Goal: Book appointment/travel/reservation

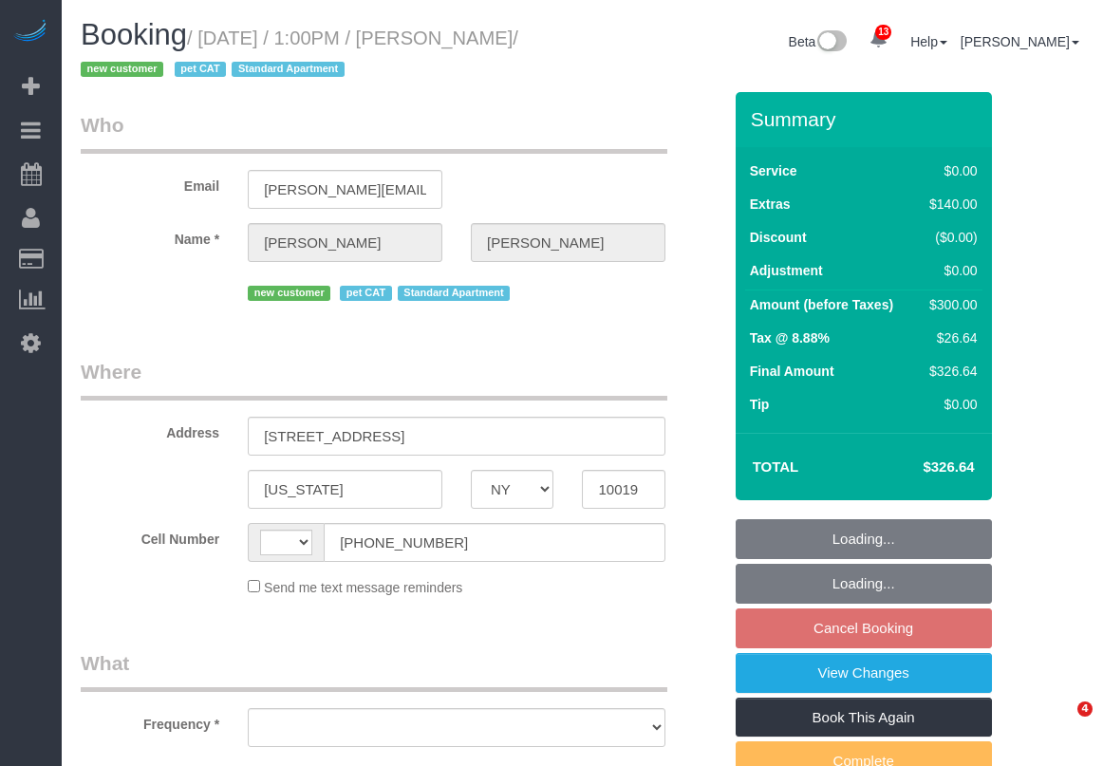
select select "NY"
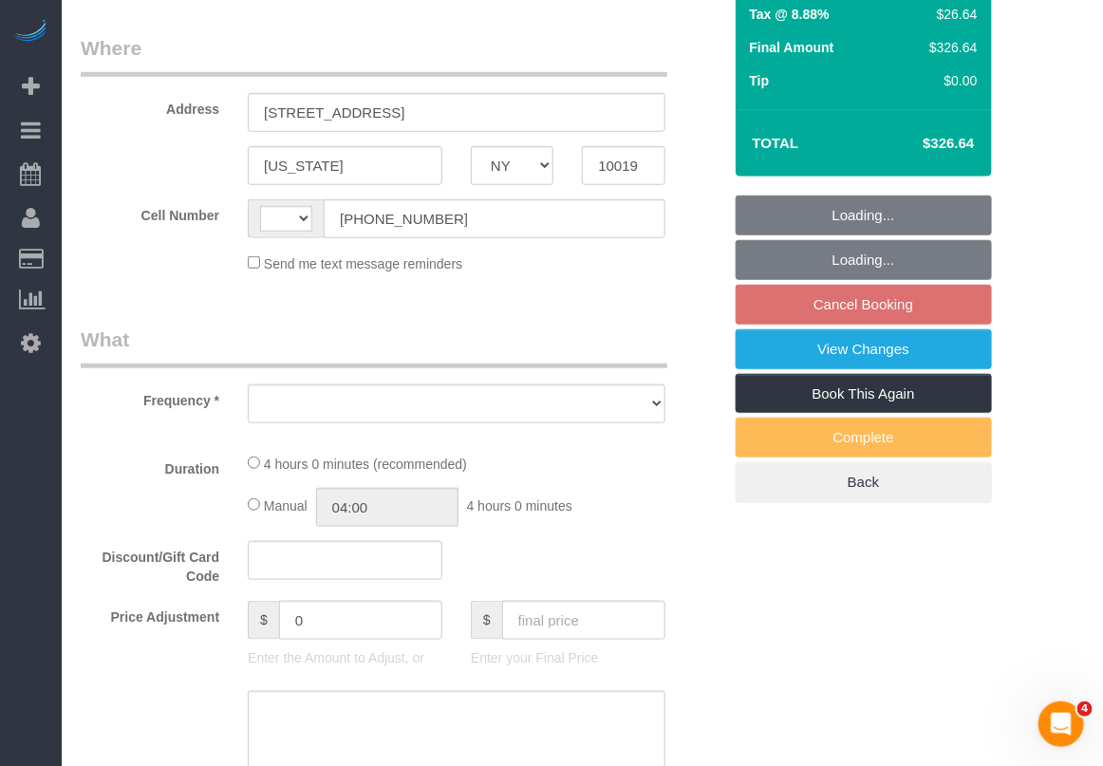
select select "string:[GEOGRAPHIC_DATA]"
select select "object:739"
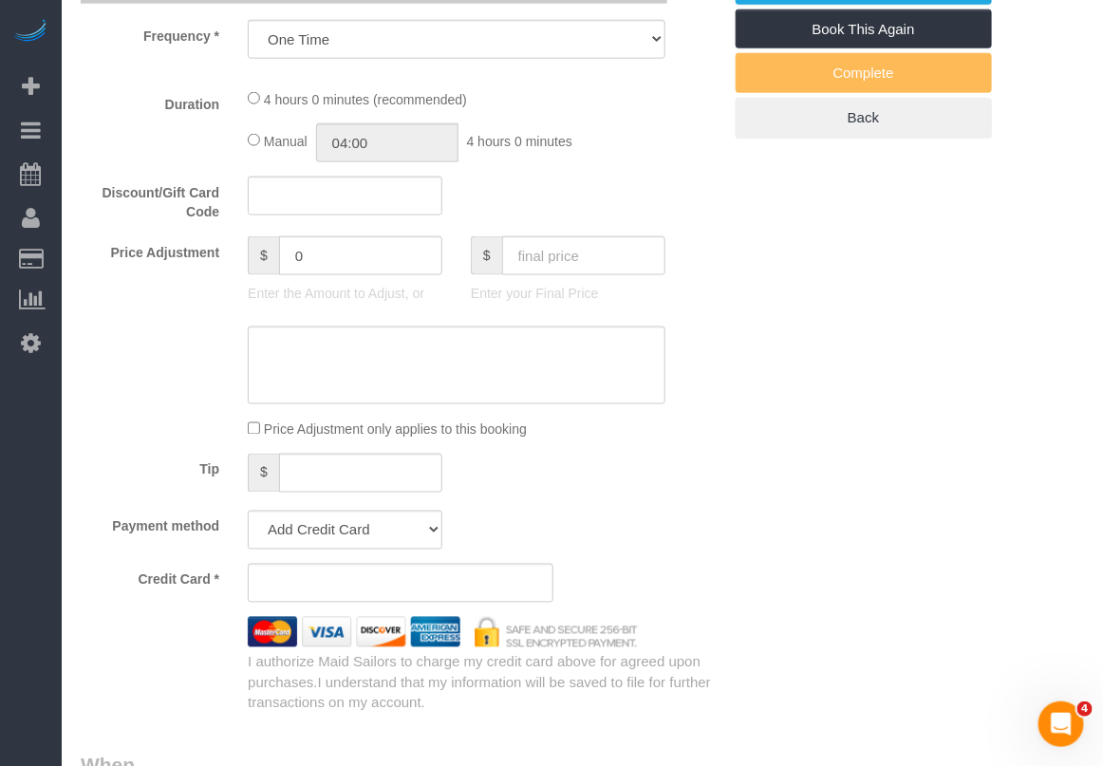
select select "string:stripe-pm_1S415Y4VGloSiKo7QmQBodpY"
select select "1"
select select "spot6"
select select "number:89"
select select "number:90"
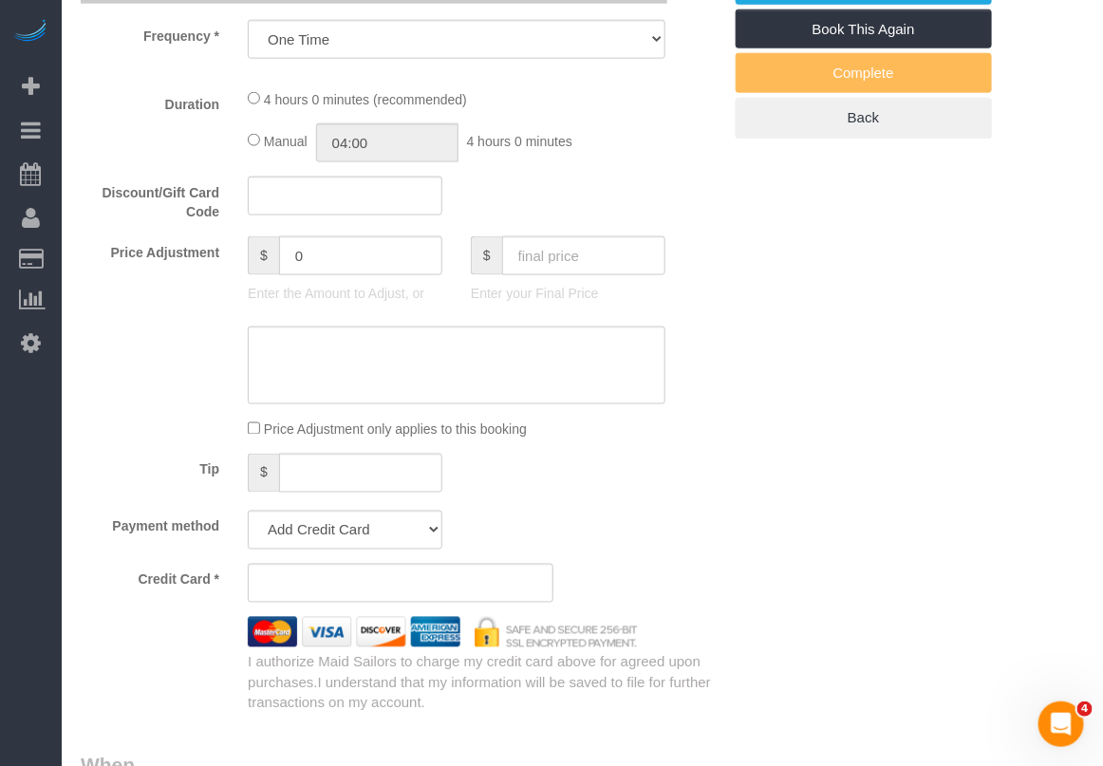
select select "number:14"
select select "number:5"
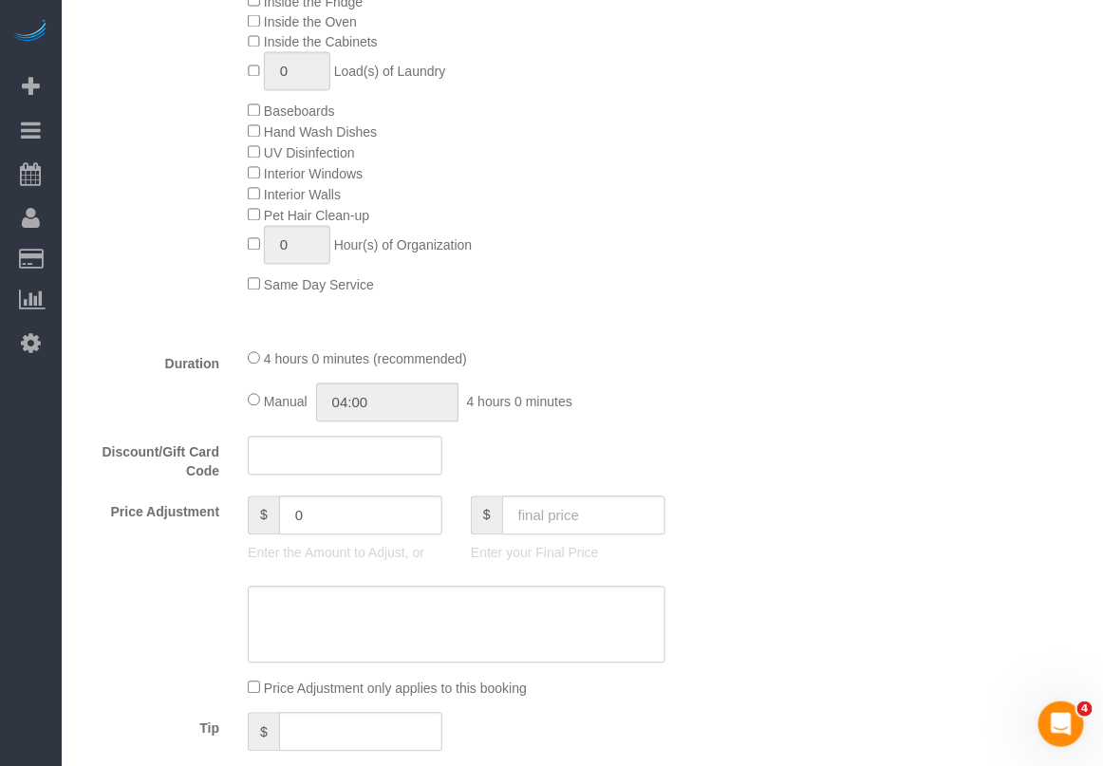
select select "object:1019"
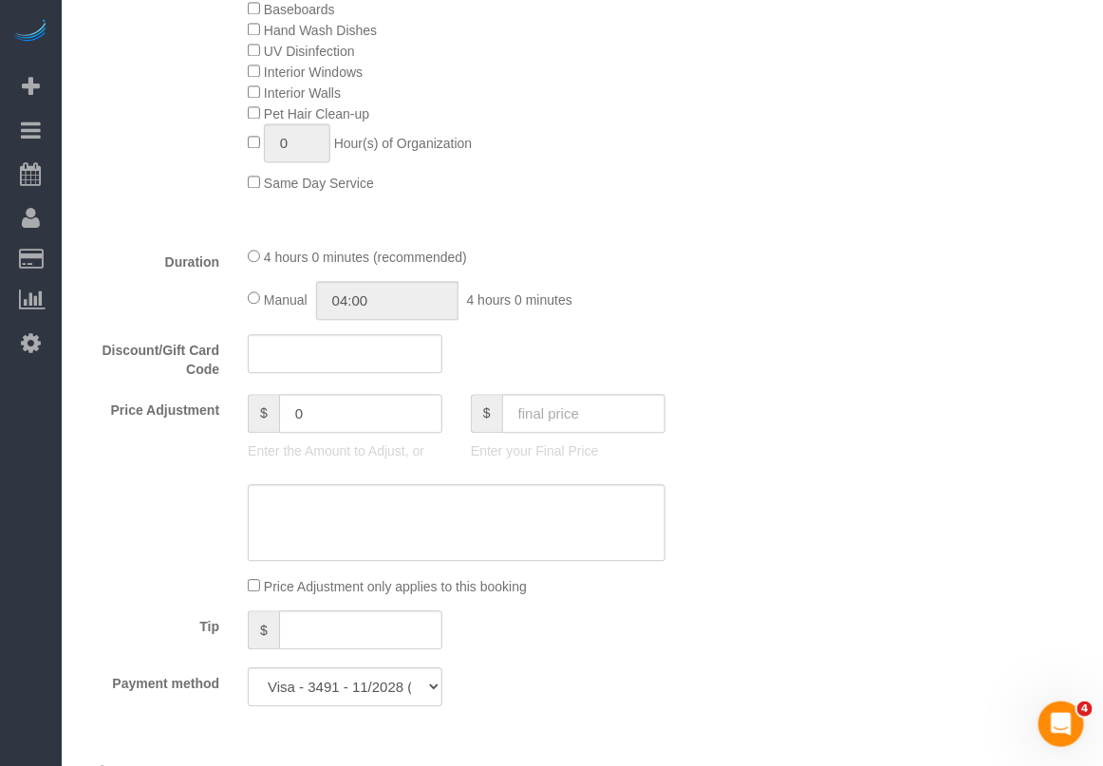
select select "1"
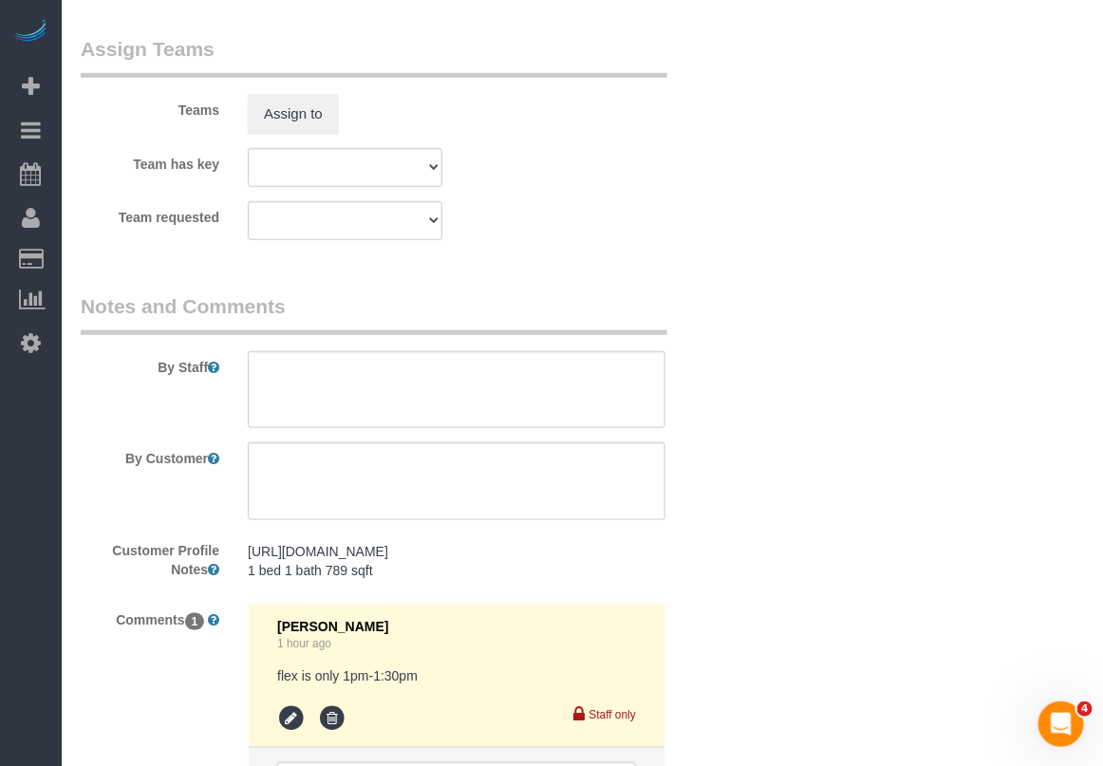
scroll to position [2610, 0]
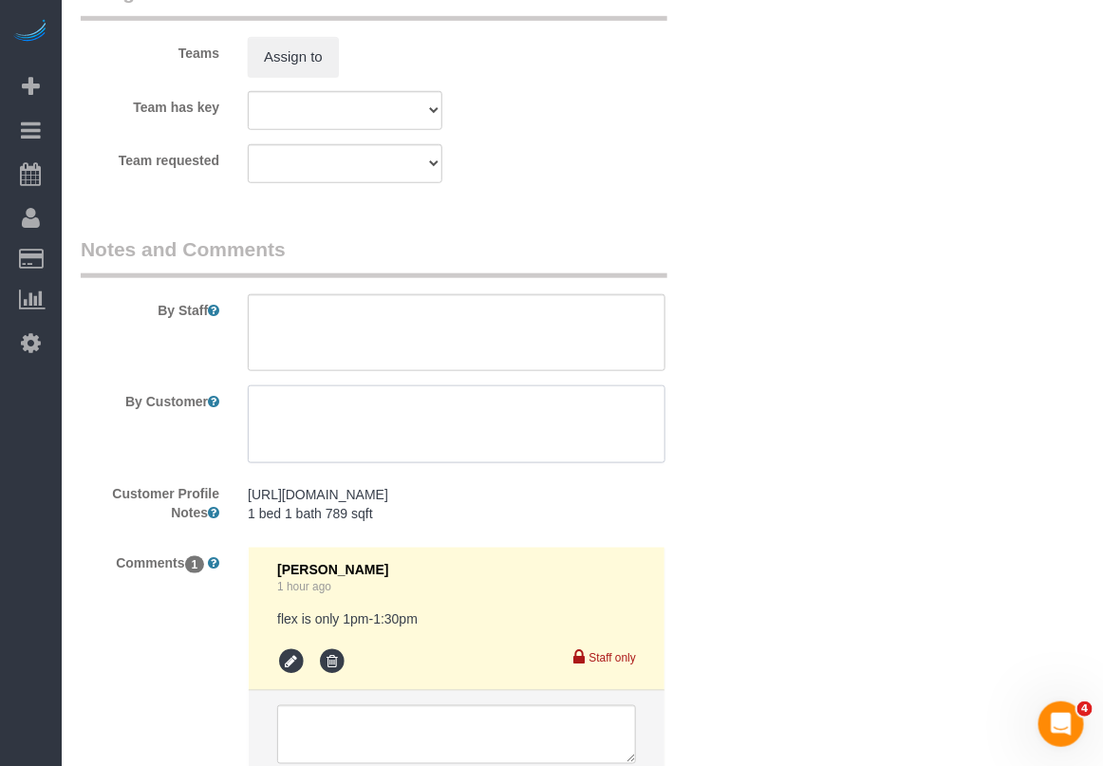
click at [329, 428] on textarea at bounding box center [457, 424] width 418 height 78
paste textarea "bring pet friendly cleaning supplies"
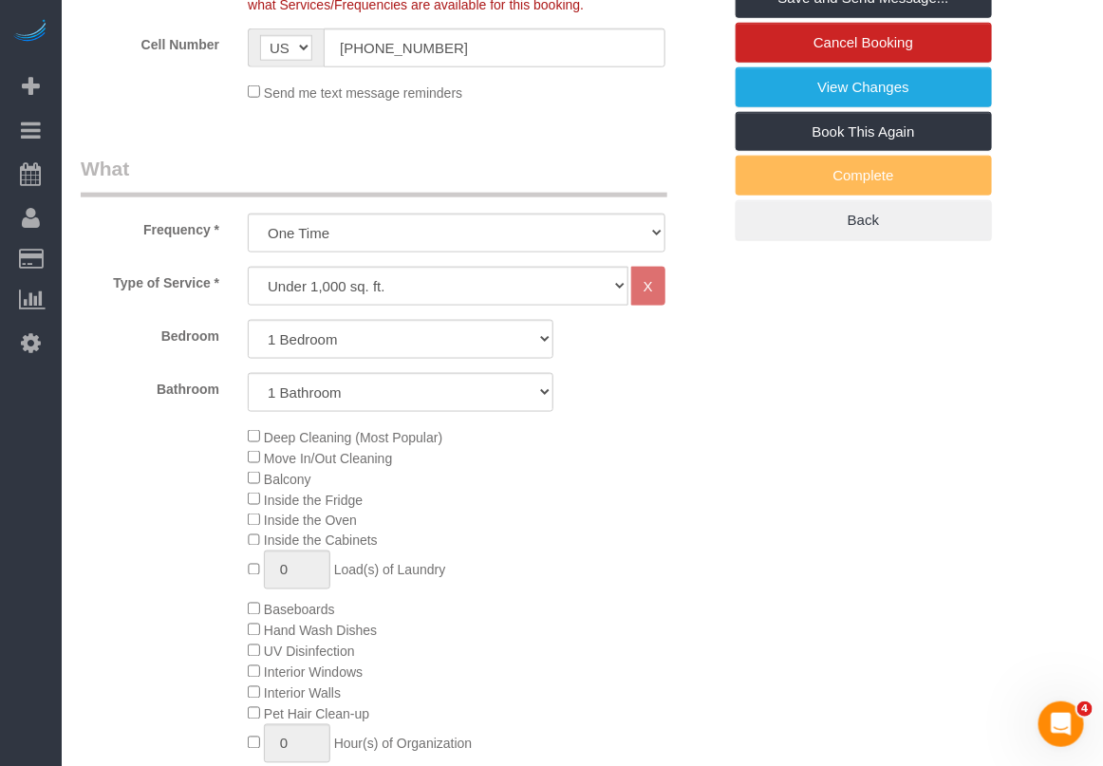
scroll to position [237, 0]
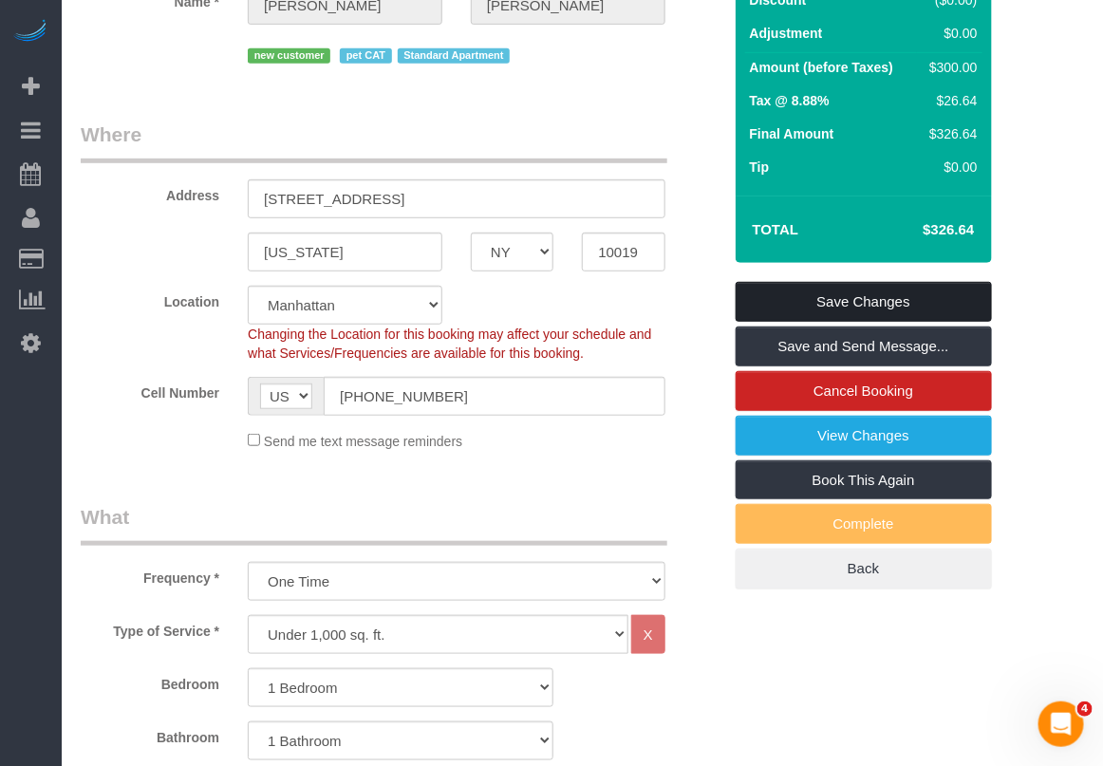
type textarea "bring pet friendly cleaning supplies"
drag, startPoint x: 873, startPoint y: 299, endPoint x: 890, endPoint y: 299, distance: 17.1
click at [873, 297] on link "Save Changes" at bounding box center [864, 302] width 256 height 40
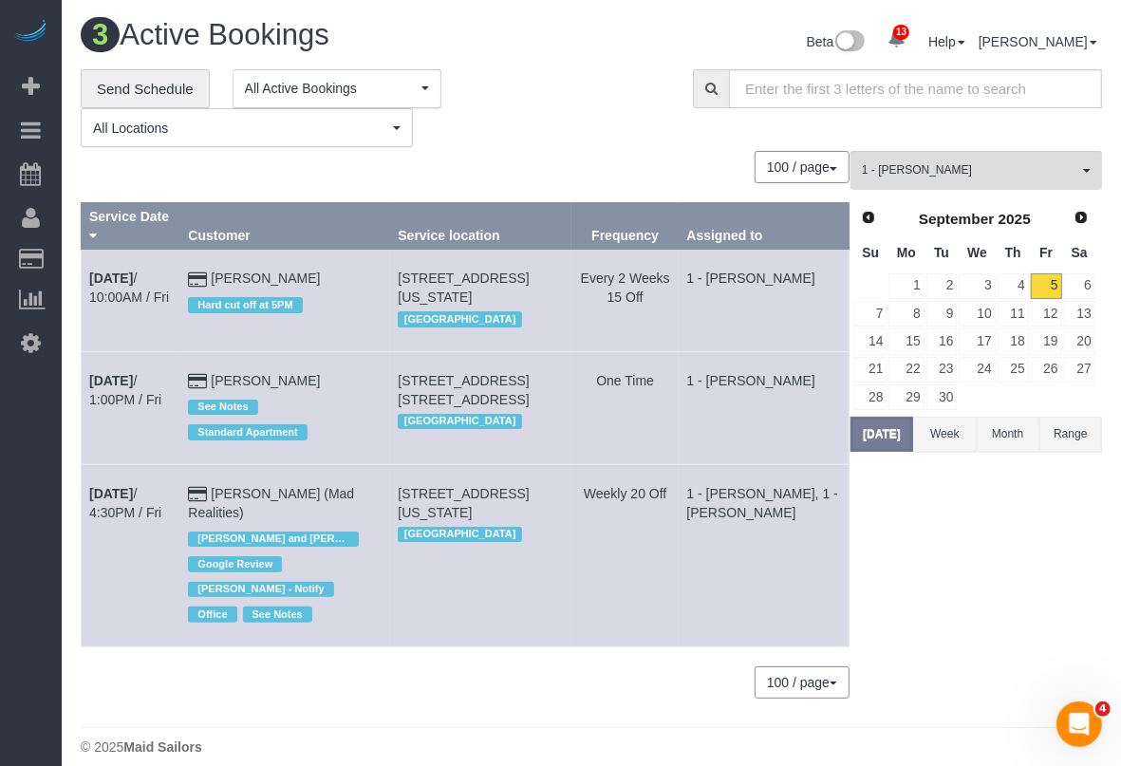
click at [1054, 550] on div "1 - [PERSON_NAME] All Teams Remove Team Filters * - K.J. *[PERSON_NAME] - Test …" at bounding box center [976, 434] width 252 height 566
